Goal: Navigation & Orientation: Find specific page/section

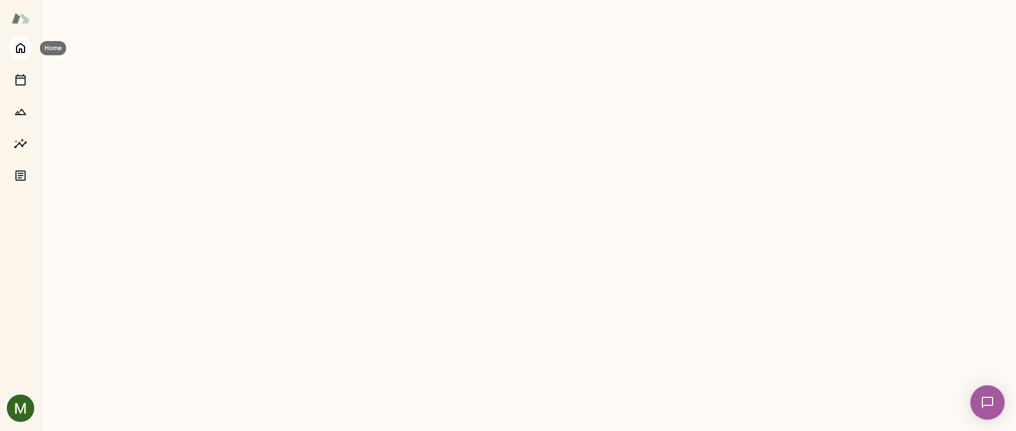
click at [27, 50] on icon "Home" at bounding box center [21, 48] width 14 height 14
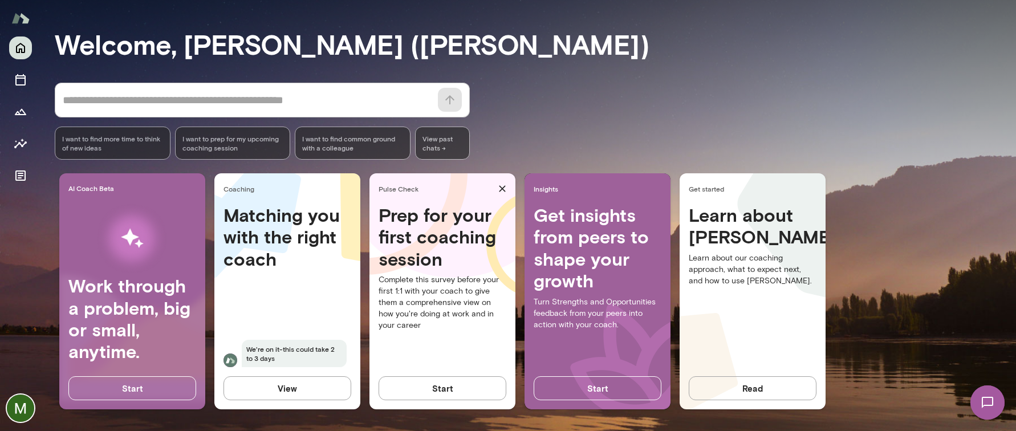
scroll to position [78, 0]
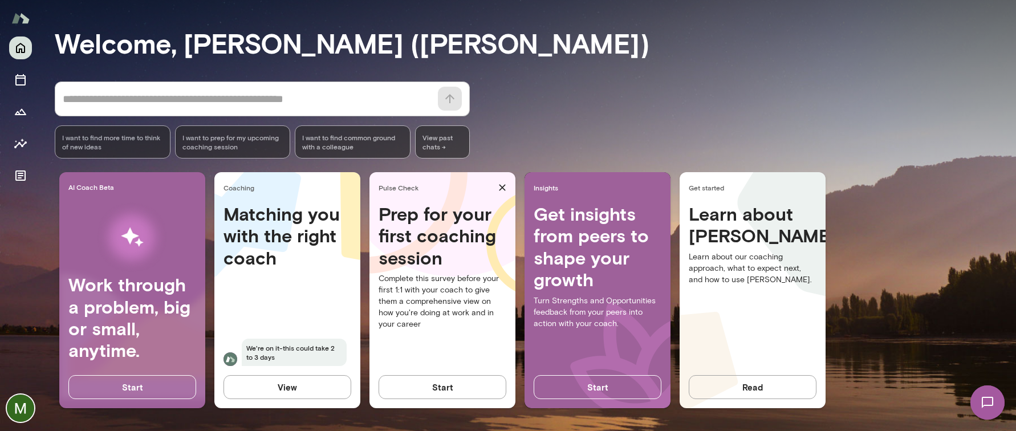
click at [797, 377] on button "Read" at bounding box center [753, 387] width 128 height 24
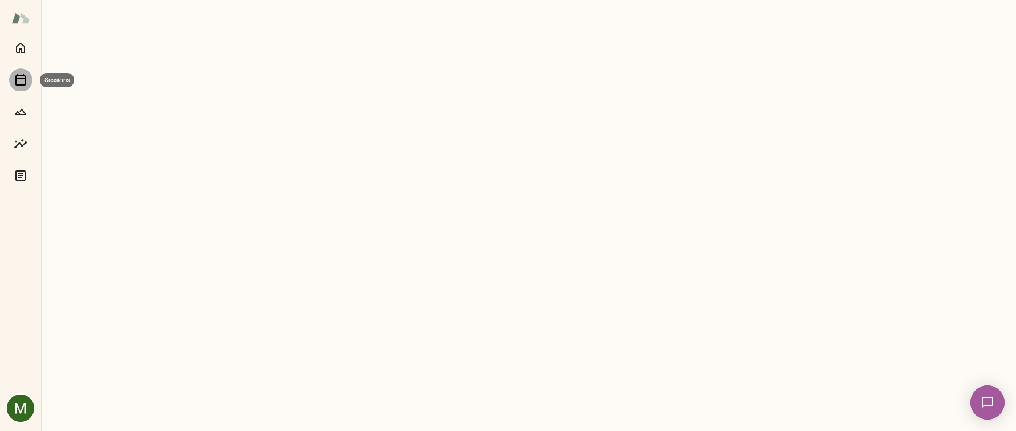
click at [16, 84] on icon "Sessions" at bounding box center [20, 79] width 10 height 11
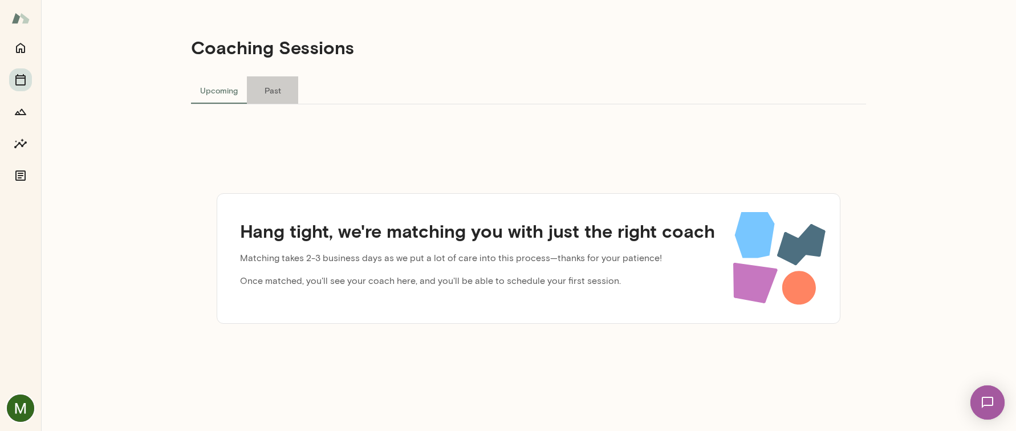
click at [280, 95] on button "Past" at bounding box center [272, 89] width 51 height 27
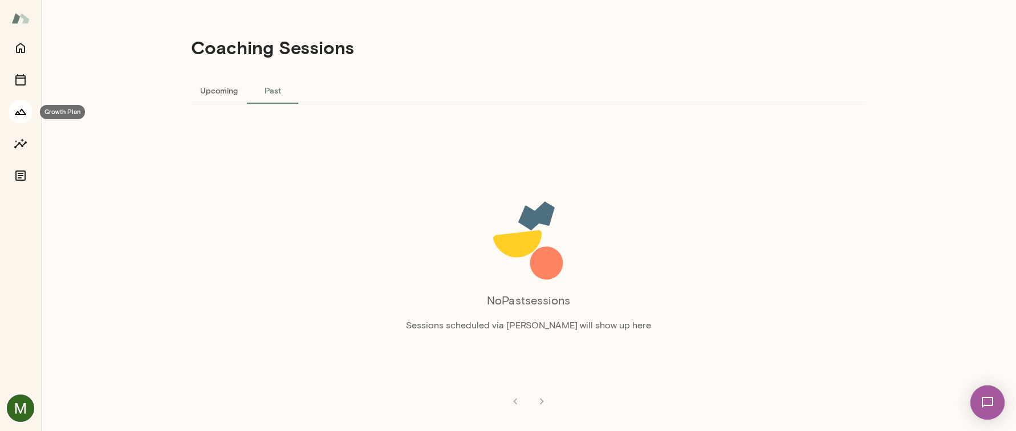
click at [18, 112] on icon "Growth Plan" at bounding box center [20, 112] width 11 height 6
